Goal: Task Accomplishment & Management: Manage account settings

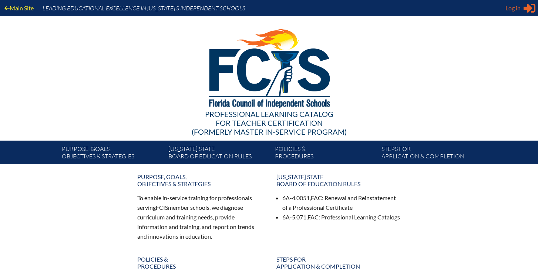
click at [518, 8] on span "Log in" at bounding box center [512, 8] width 15 height 9
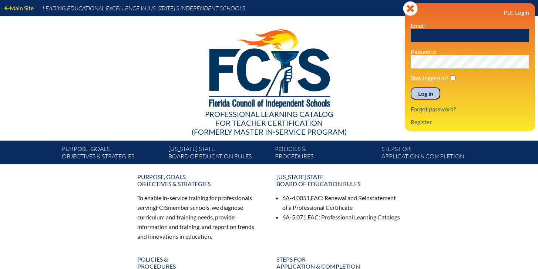
click at [455, 32] on input "text" at bounding box center [469, 35] width 118 height 13
type input "[EMAIL_ADDRESS][DOMAIN_NAME]"
click at [410, 87] on input "Log in" at bounding box center [425, 93] width 30 height 13
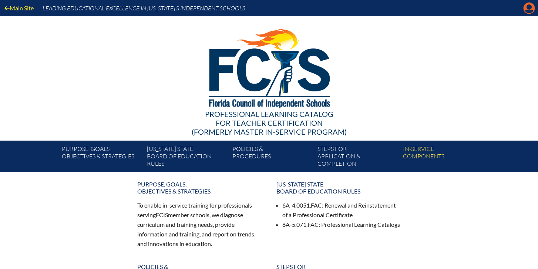
click at [530, 9] on icon at bounding box center [528, 8] width 11 height 11
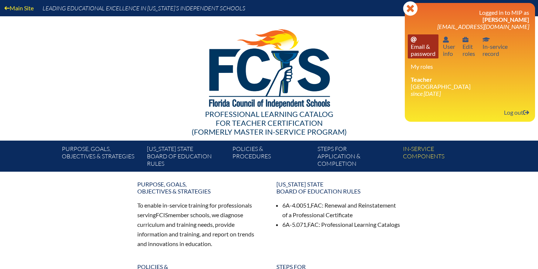
click at [424, 46] on link "Email password Email & password" at bounding box center [422, 46] width 31 height 24
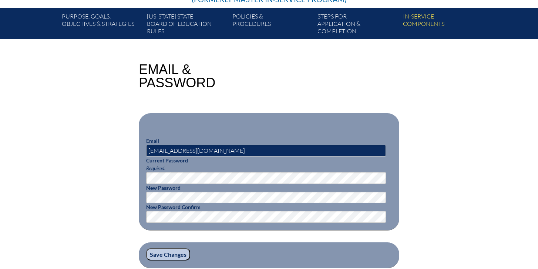
scroll to position [160, 0]
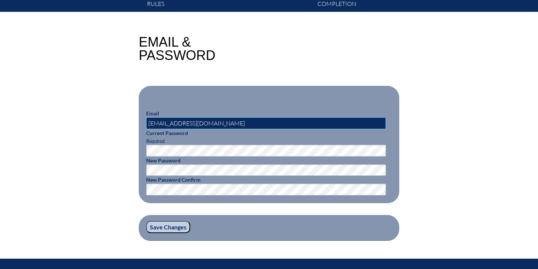
drag, startPoint x: 214, startPoint y: 123, endPoint x: 185, endPoint y: 123, distance: 29.2
click at [185, 123] on input "snadelkov@lhps.org" at bounding box center [266, 123] width 240 height 12
type input "[EMAIL_ADDRESS][DOMAIN_NAME]"
click at [129, 148] on div "Email & Password Email snadelkov@lhprep.org Current Password Required. New Pass…" at bounding box center [269, 137] width 416 height 205
click at [171, 223] on input "Save Changes" at bounding box center [168, 227] width 44 height 13
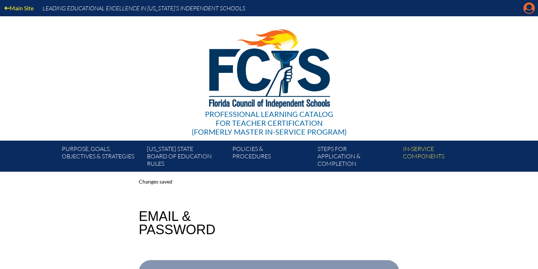
click at [528, 9] on icon "Manage account" at bounding box center [529, 8] width 12 height 12
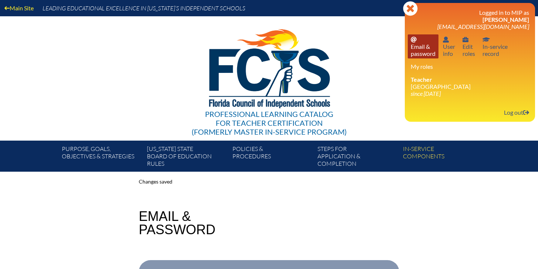
click at [419, 53] on link "Email password Email & password" at bounding box center [422, 46] width 31 height 24
